Goal: Information Seeking & Learning: Compare options

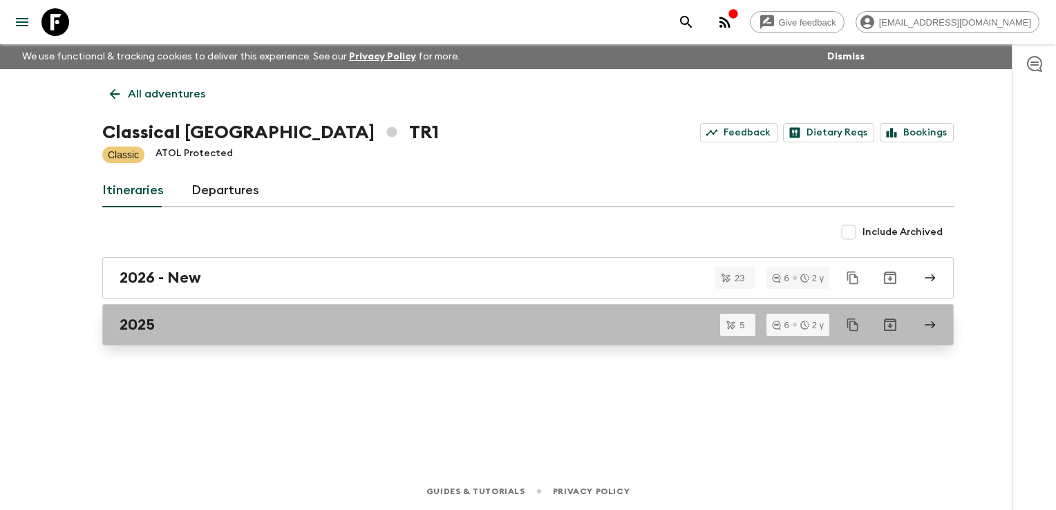
click at [134, 328] on h2 "2025" at bounding box center [137, 325] width 35 height 18
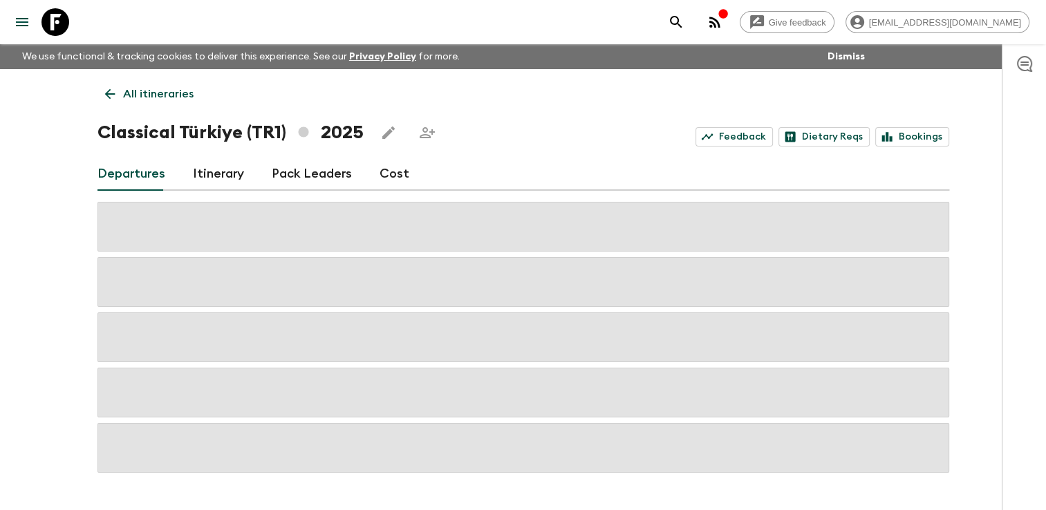
click at [395, 172] on link "Cost" at bounding box center [394, 174] width 30 height 33
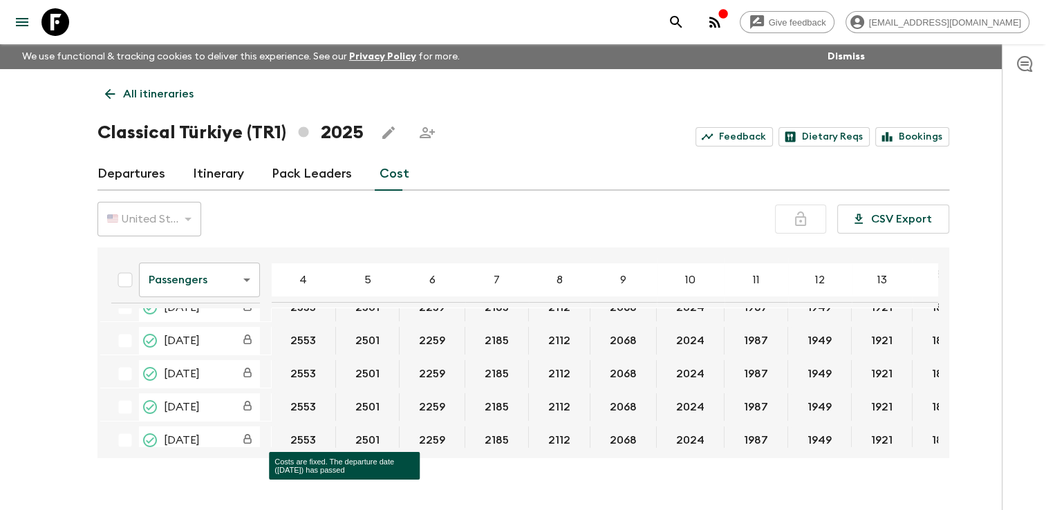
scroll to position [69, 0]
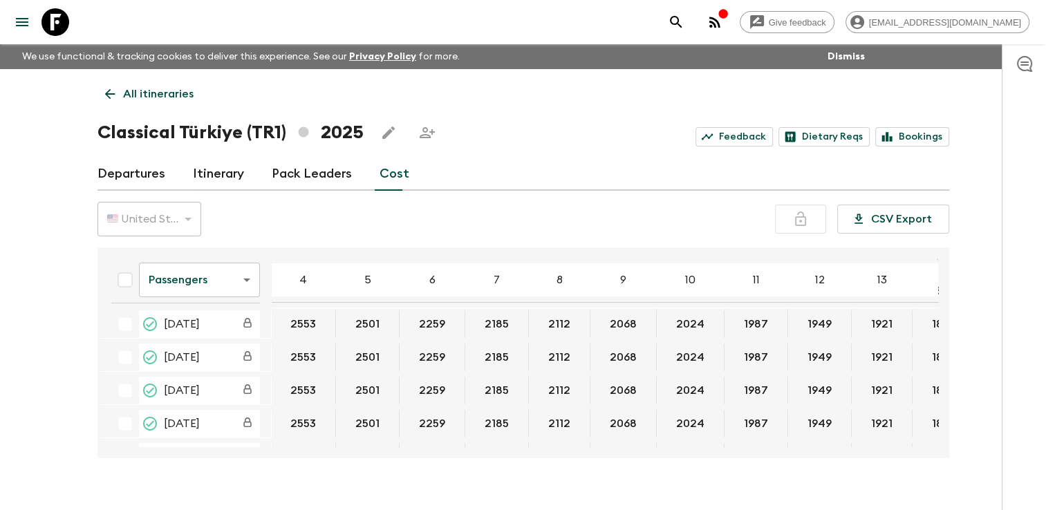
click at [97, 362] on div "All itineraries Classical Türkiye (TR1) 2025 Feedback Dietary Reqs Bookings Dep…" at bounding box center [523, 263] width 885 height 389
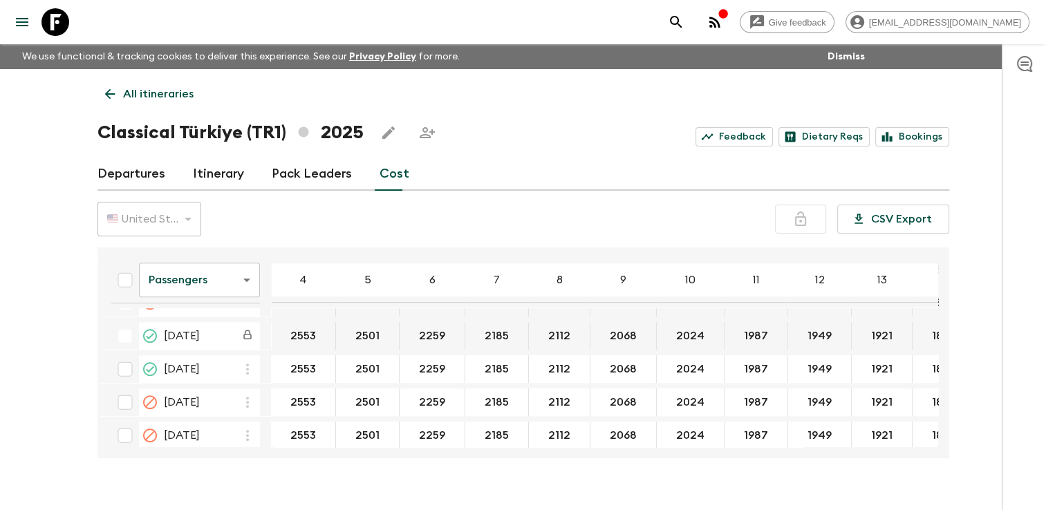
scroll to position [932, 0]
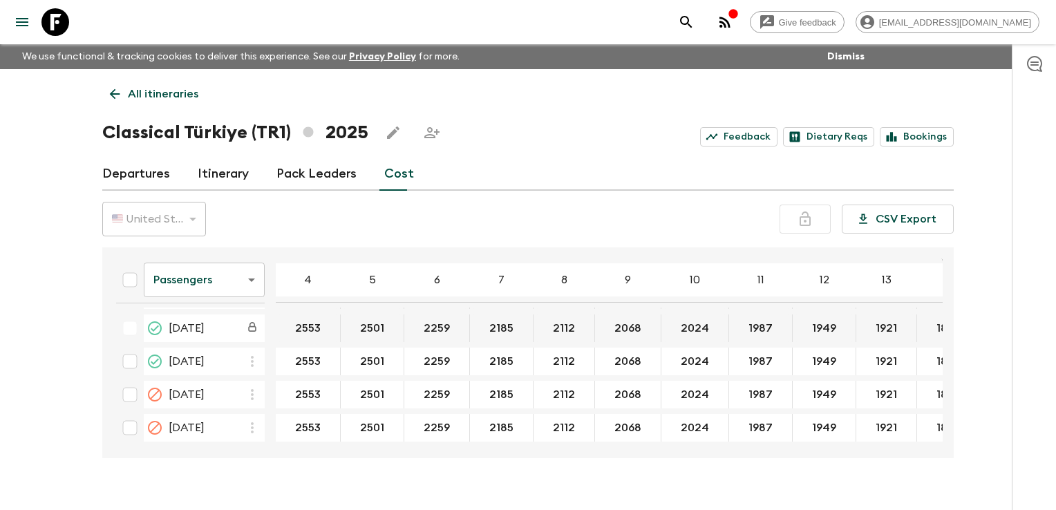
click at [249, 279] on body "Give feedback finance@sgatravel.co We use functional & tracking cookies to deli…" at bounding box center [528, 267] width 1056 height 534
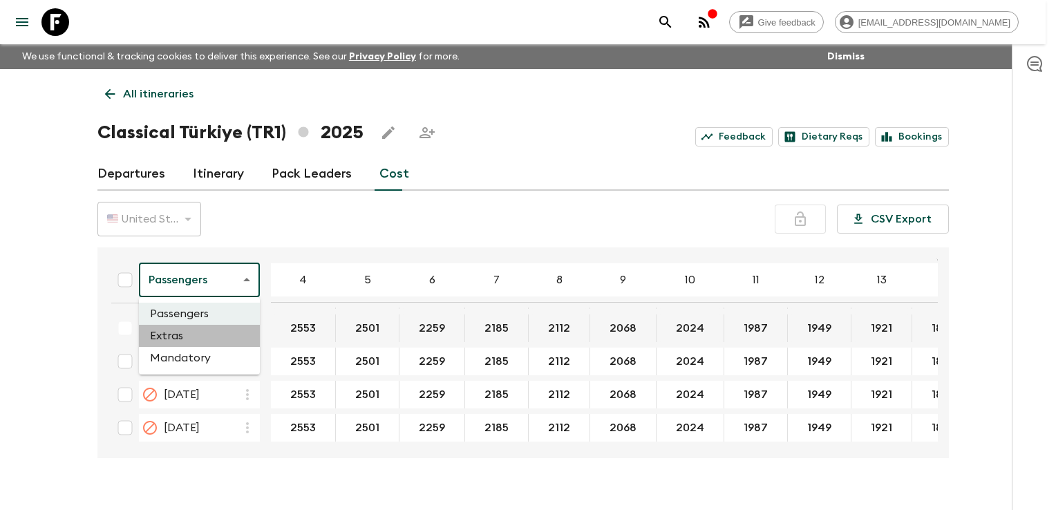
click at [221, 333] on li "Extras" at bounding box center [199, 336] width 121 height 22
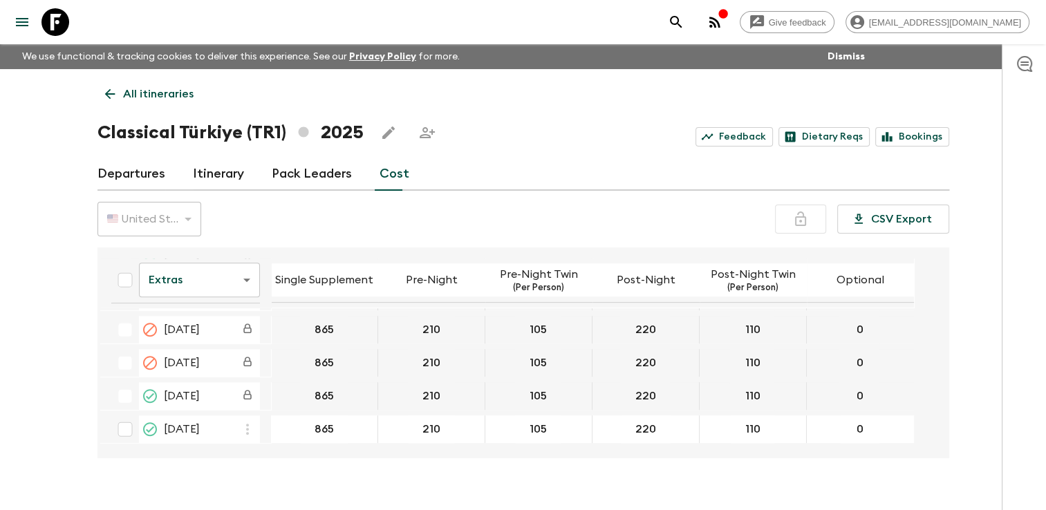
scroll to position [927, 0]
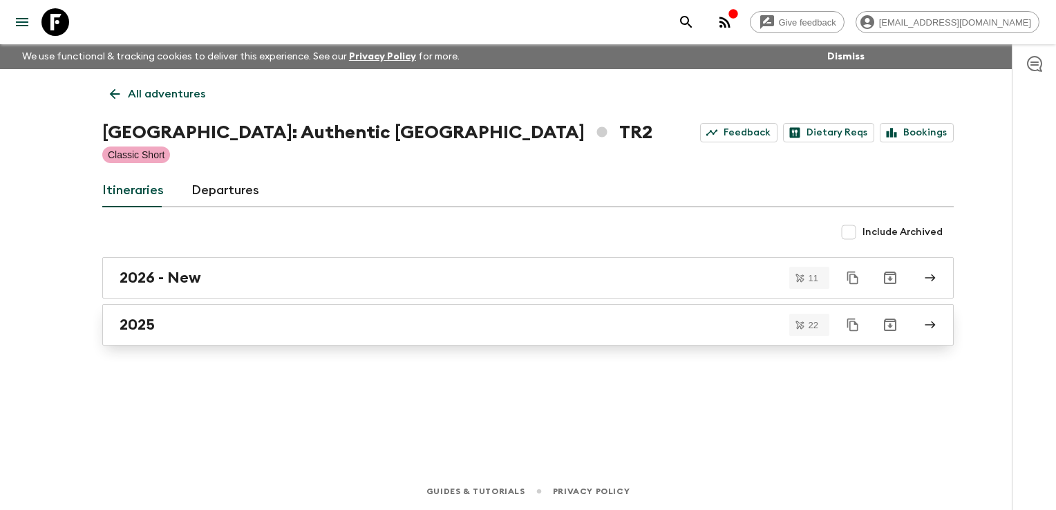
click at [142, 332] on h2 "2025" at bounding box center [137, 325] width 35 height 18
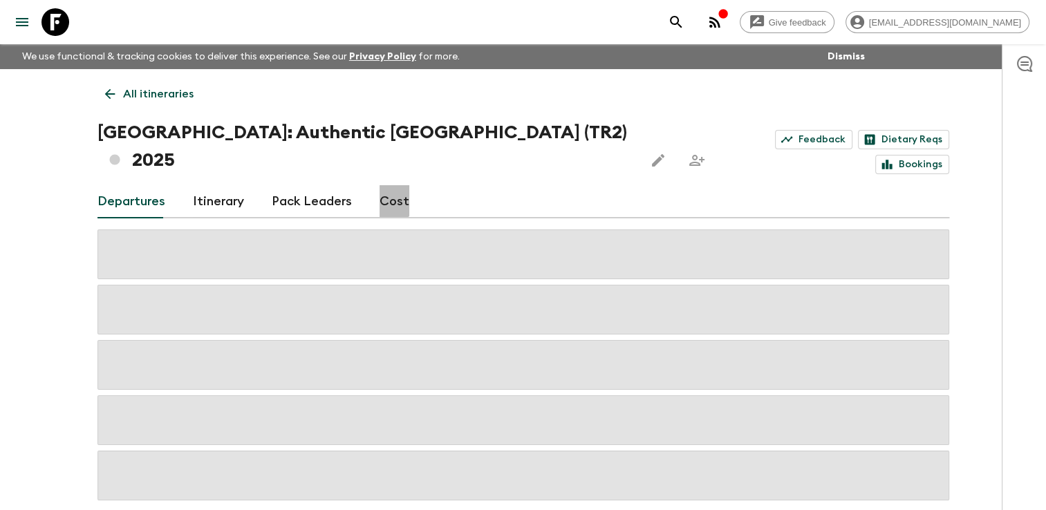
click at [384, 185] on link "Cost" at bounding box center [394, 201] width 30 height 33
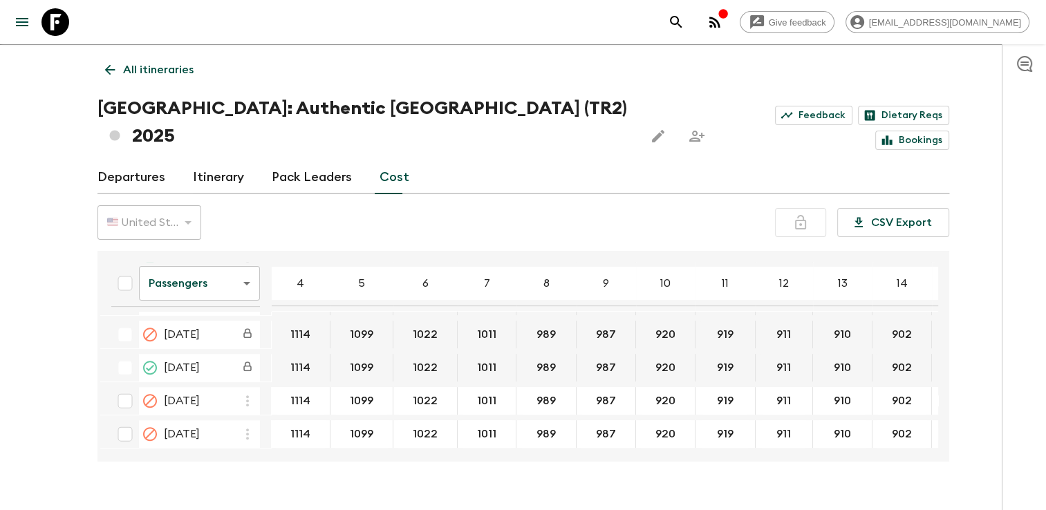
scroll to position [601, 0]
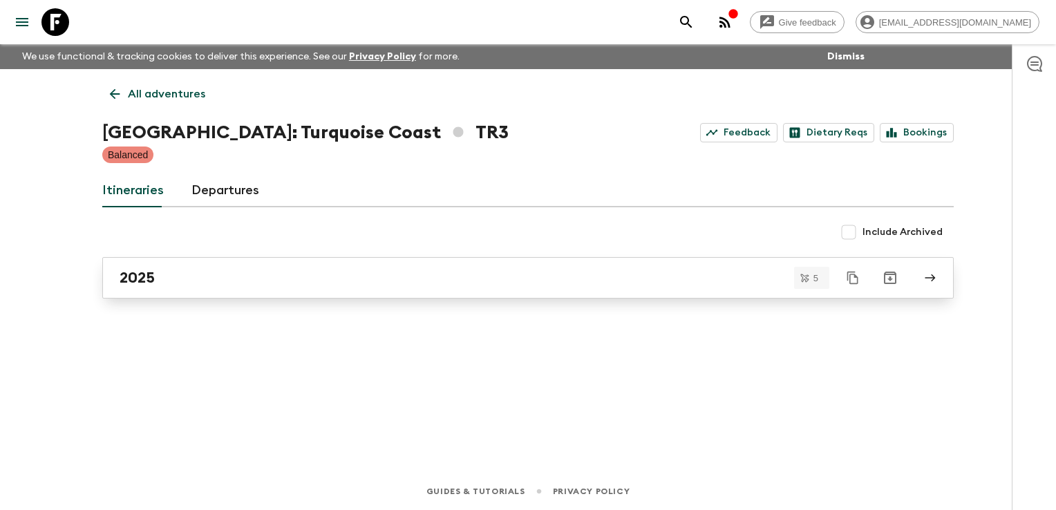
click at [160, 278] on div "2025" at bounding box center [515, 278] width 791 height 18
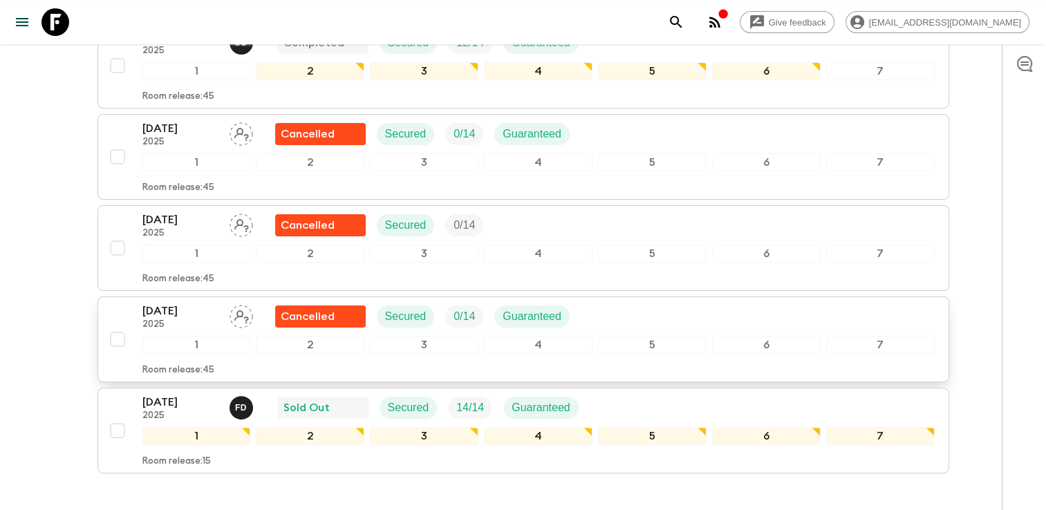
scroll to position [12, 0]
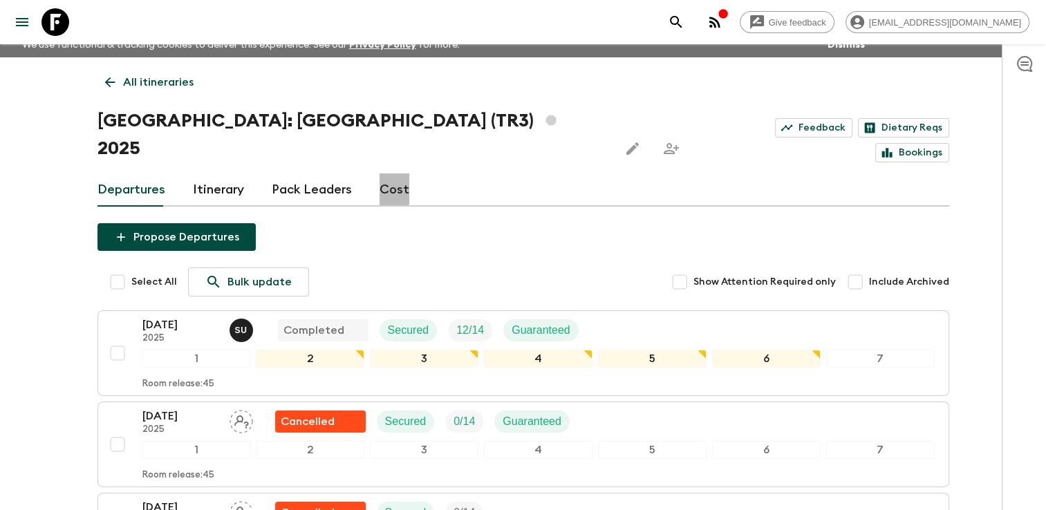
click at [383, 173] on link "Cost" at bounding box center [394, 189] width 30 height 33
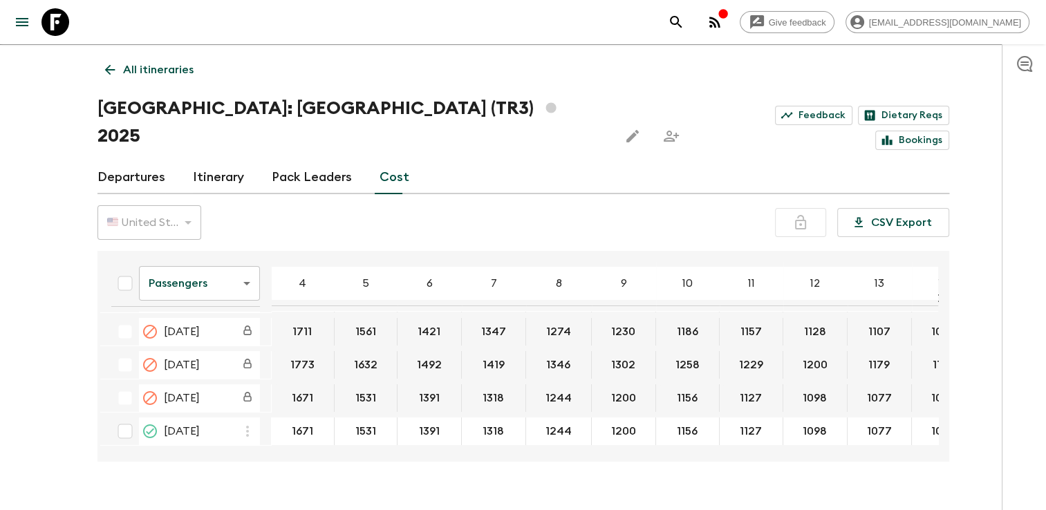
scroll to position [37, 0]
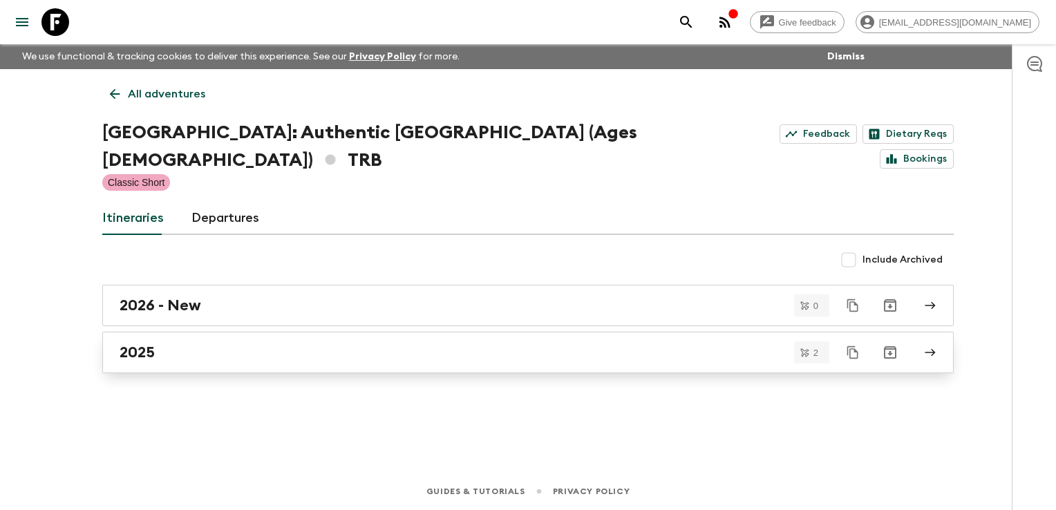
click at [203, 344] on div "2025" at bounding box center [515, 353] width 791 height 18
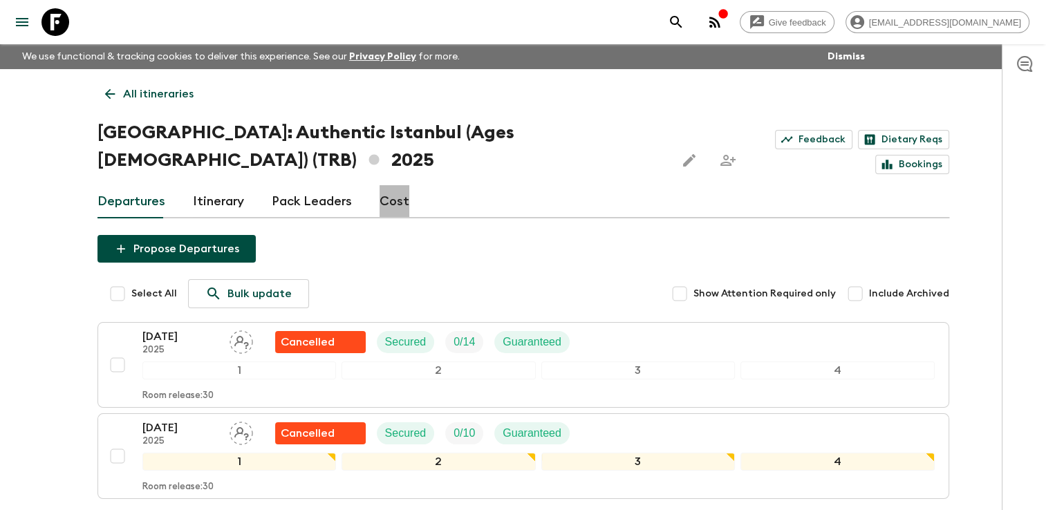
click at [391, 185] on link "Cost" at bounding box center [394, 201] width 30 height 33
